Goal: Task Accomplishment & Management: Manage account settings

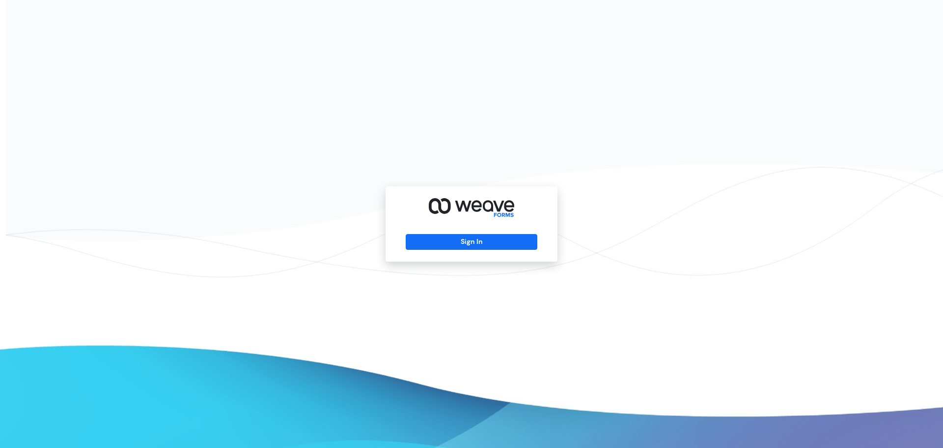
click at [480, 227] on div "Sign In" at bounding box center [472, 223] width 172 height 75
click at [482, 234] on button "Sign In" at bounding box center [471, 242] width 131 height 16
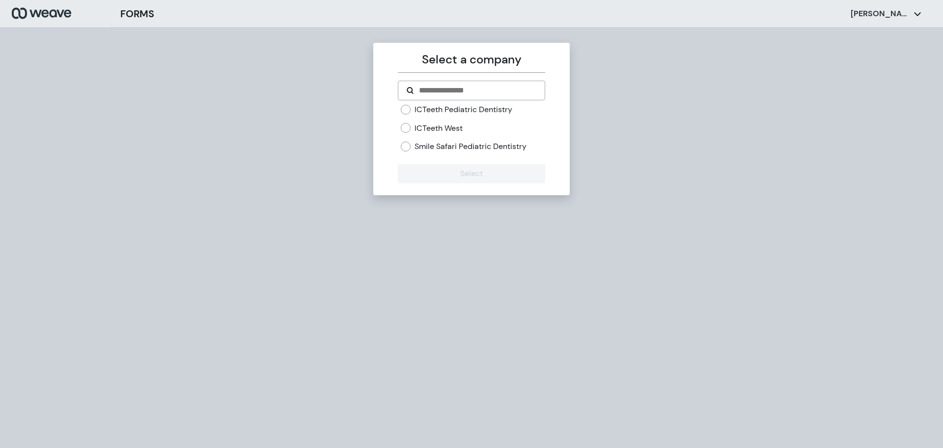
click at [448, 131] on label "ICTeeth West" at bounding box center [439, 128] width 48 height 11
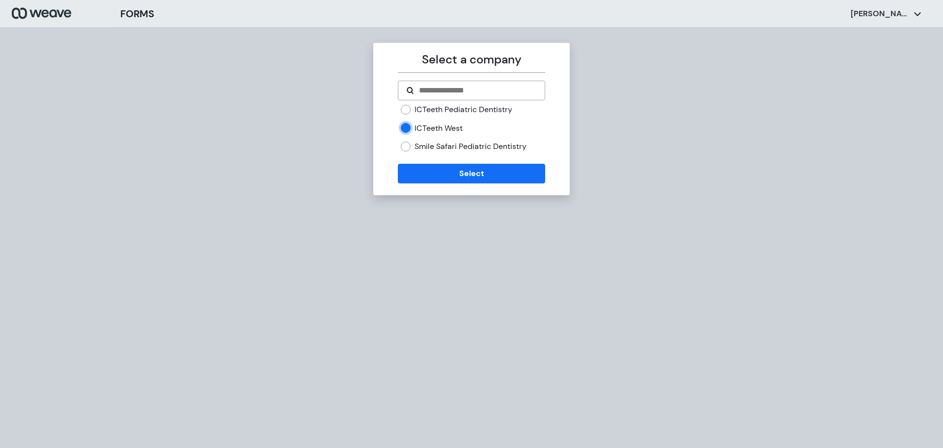
drag, startPoint x: 452, startPoint y: 173, endPoint x: 480, endPoint y: 103, distance: 75.8
click at [480, 103] on form "ICTeeth Pediatric Dentistry ICTeeth West Smile Safari Pediatric Dentistry Select" at bounding box center [471, 132] width 147 height 103
click at [480, 106] on label "ICTeeth Pediatric Dentistry" at bounding box center [464, 109] width 98 height 11
click at [454, 129] on label "ICTeeth West" at bounding box center [439, 128] width 48 height 11
click at [459, 110] on label "ICTeeth Pediatric Dentistry" at bounding box center [464, 109] width 98 height 11
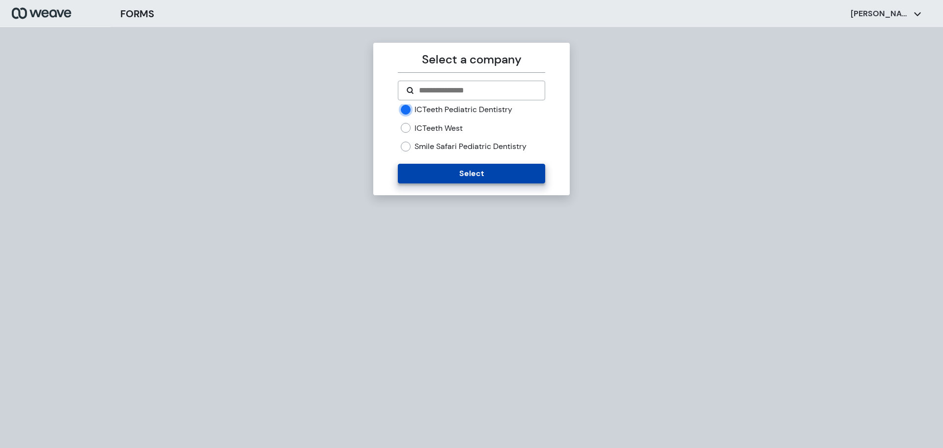
click at [470, 175] on button "Select" at bounding box center [471, 174] width 147 height 20
